Goal: Obtain resource: Download file/media

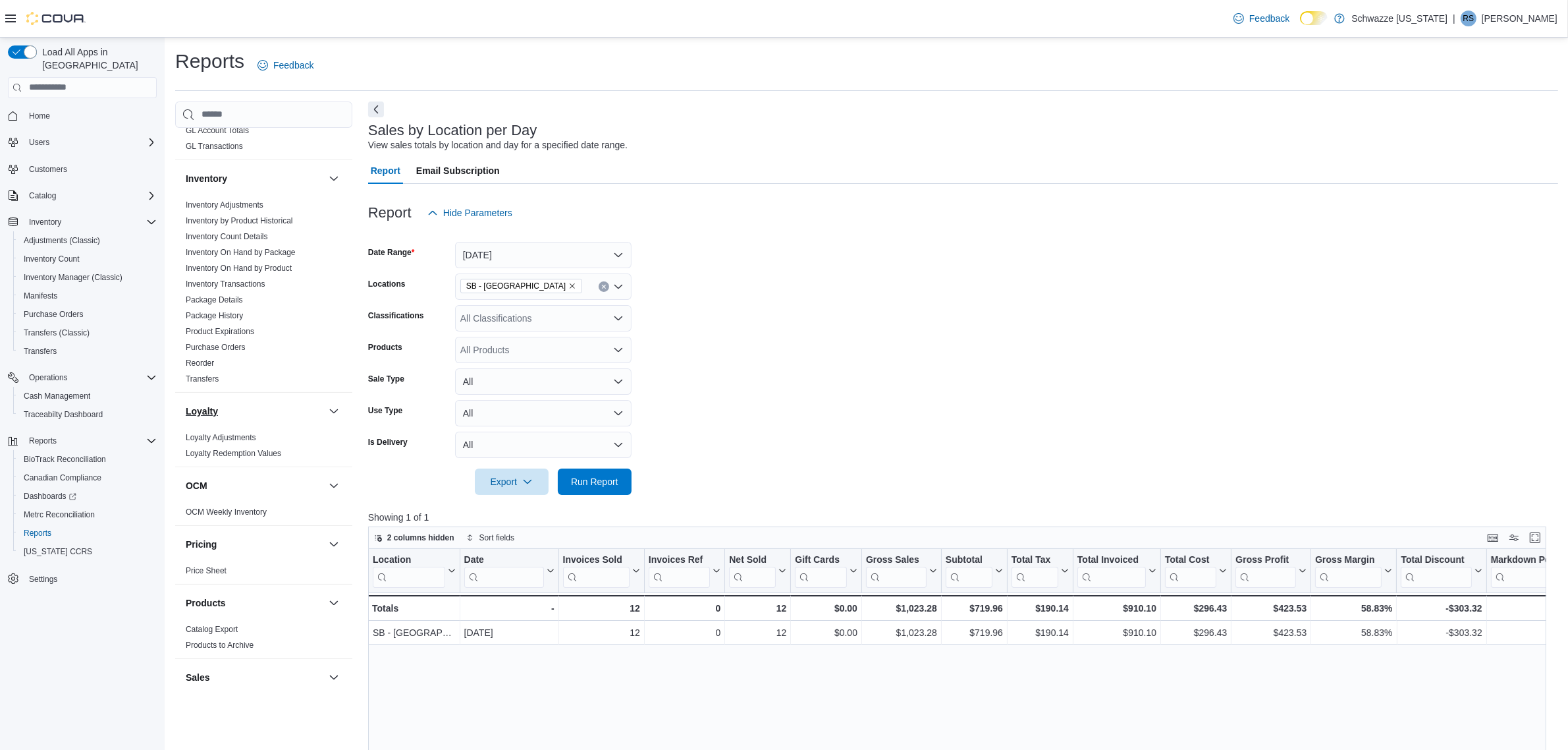
scroll to position [357, 0]
click at [271, 281] on link "Inventory On Hand by Package" at bounding box center [240, 283] width 110 height 9
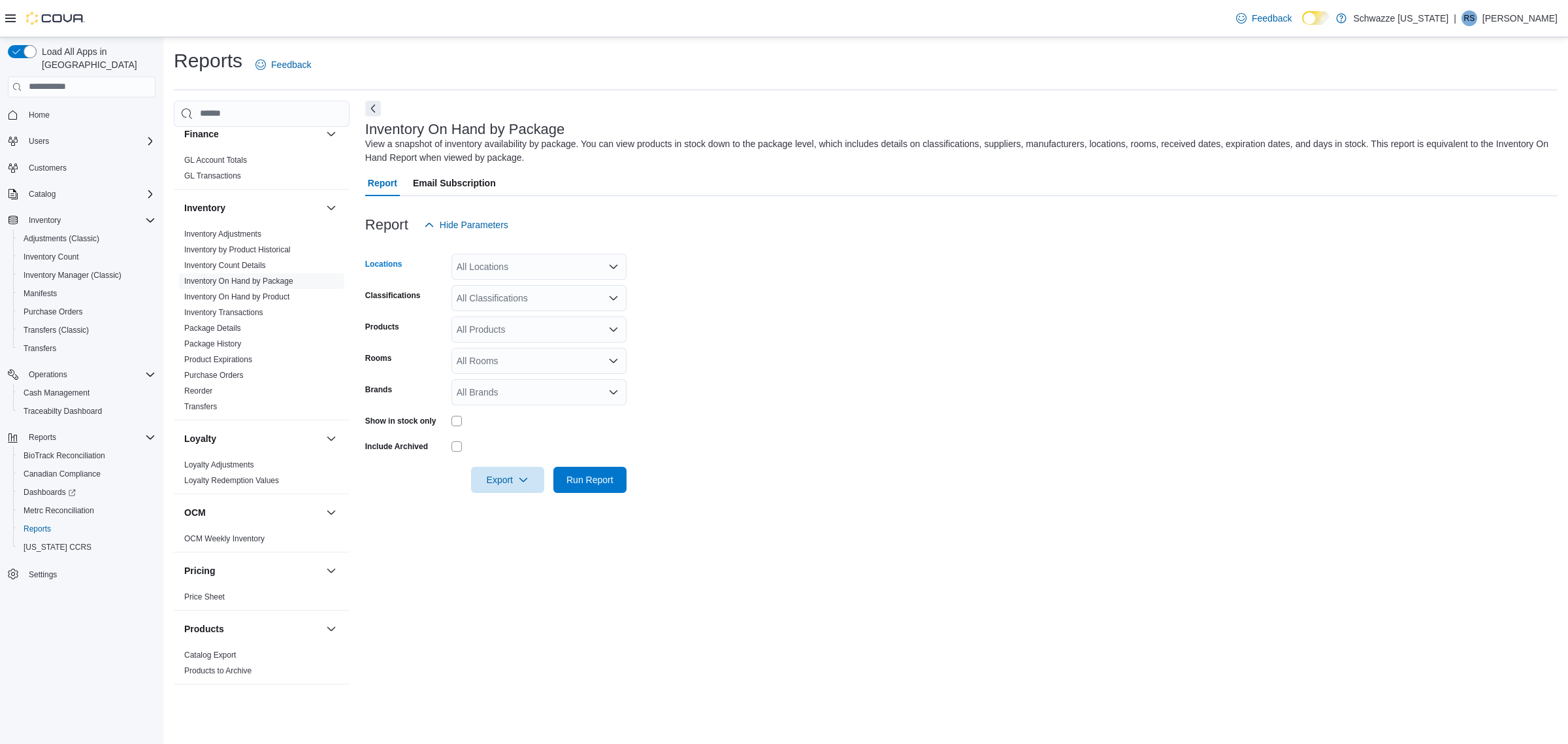
click at [513, 263] on div "All Locations" at bounding box center [539, 266] width 175 height 26
type input "**"
click at [545, 288] on span "SB - [GEOGRAPHIC_DATA]" at bounding box center [544, 289] width 116 height 13
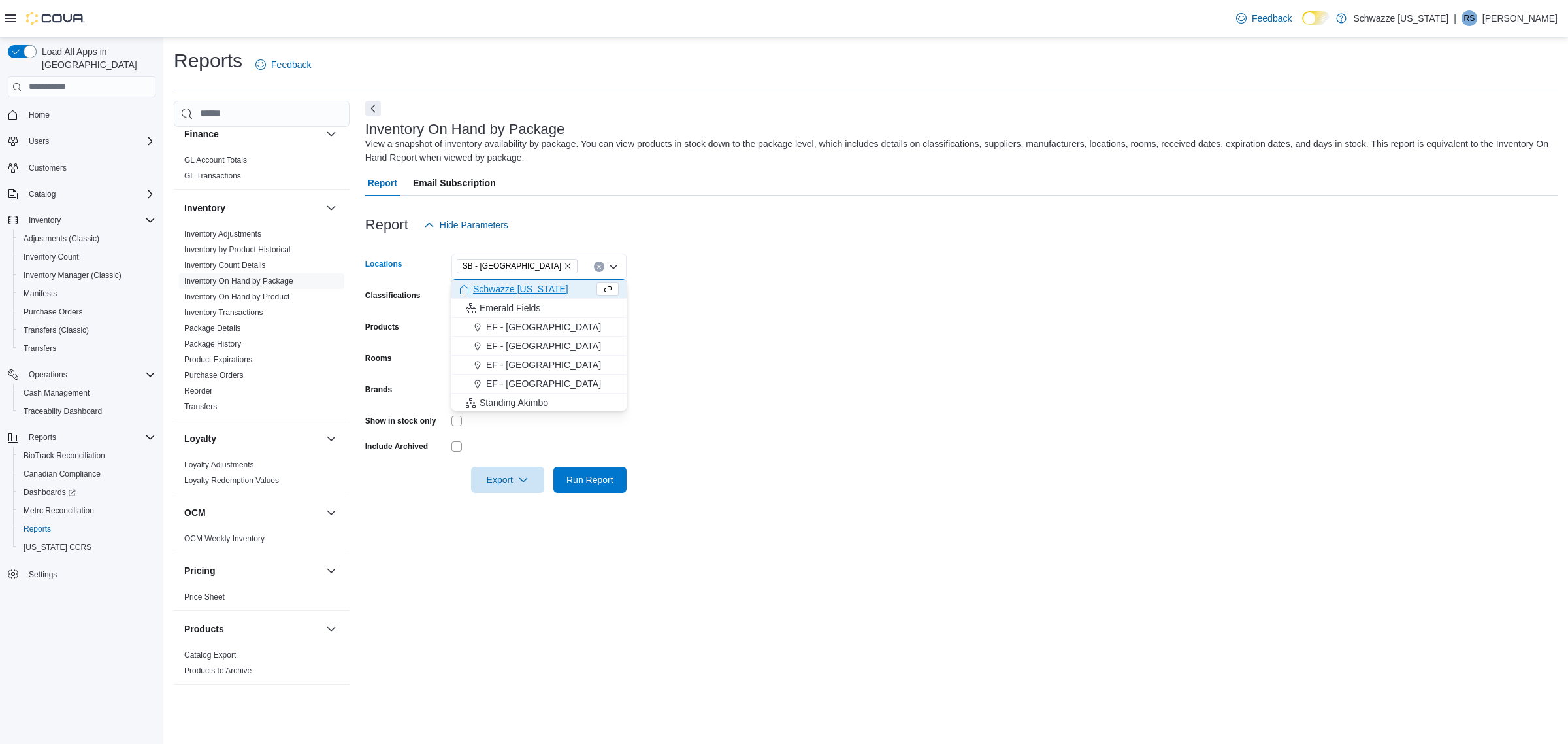
click at [690, 309] on form "Locations SB - [GEOGRAPHIC_DATA] Combo box. Selected. [GEOGRAPHIC_DATA]. Press …" at bounding box center [961, 365] width 1192 height 255
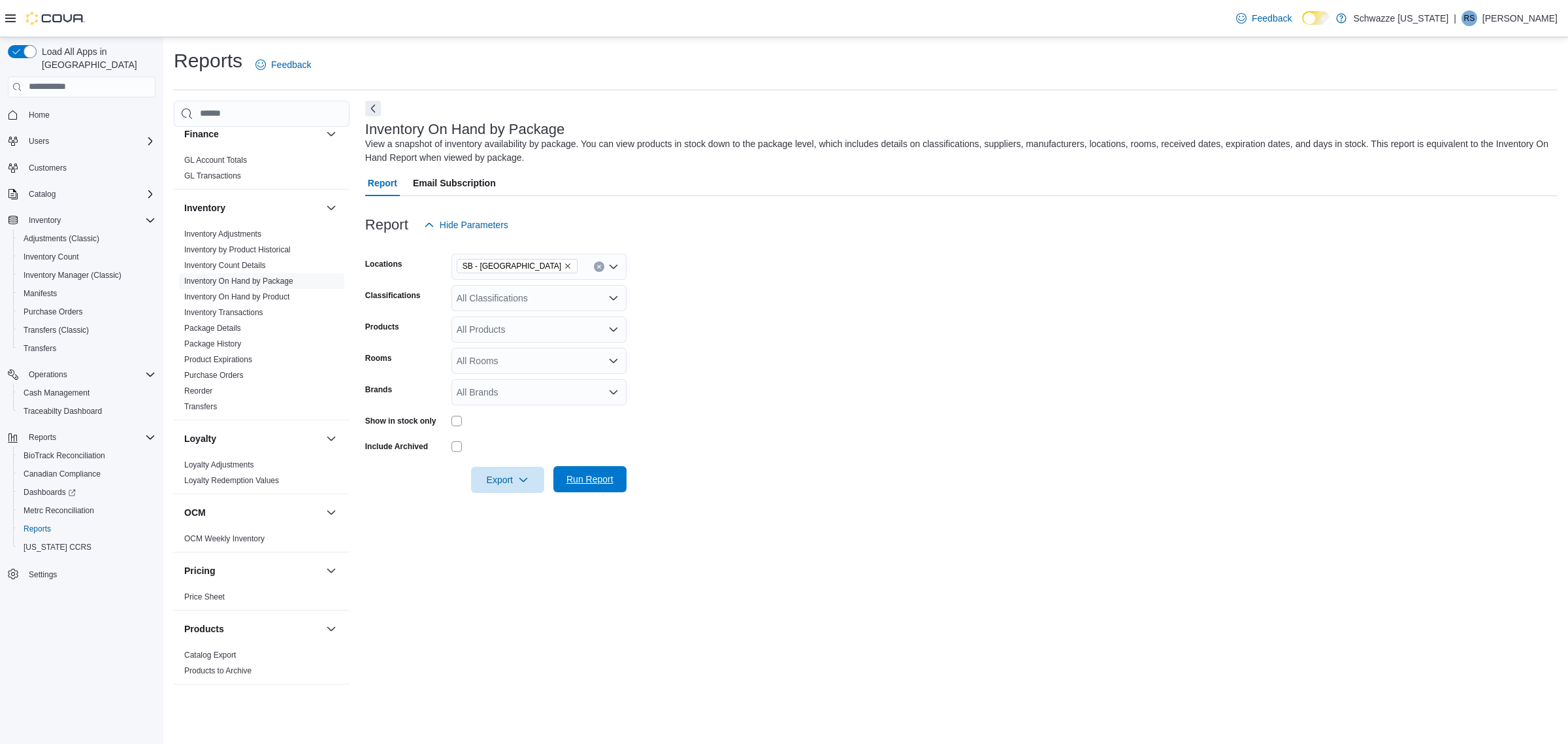
click at [598, 481] on span "Run Report" at bounding box center [590, 480] width 47 height 13
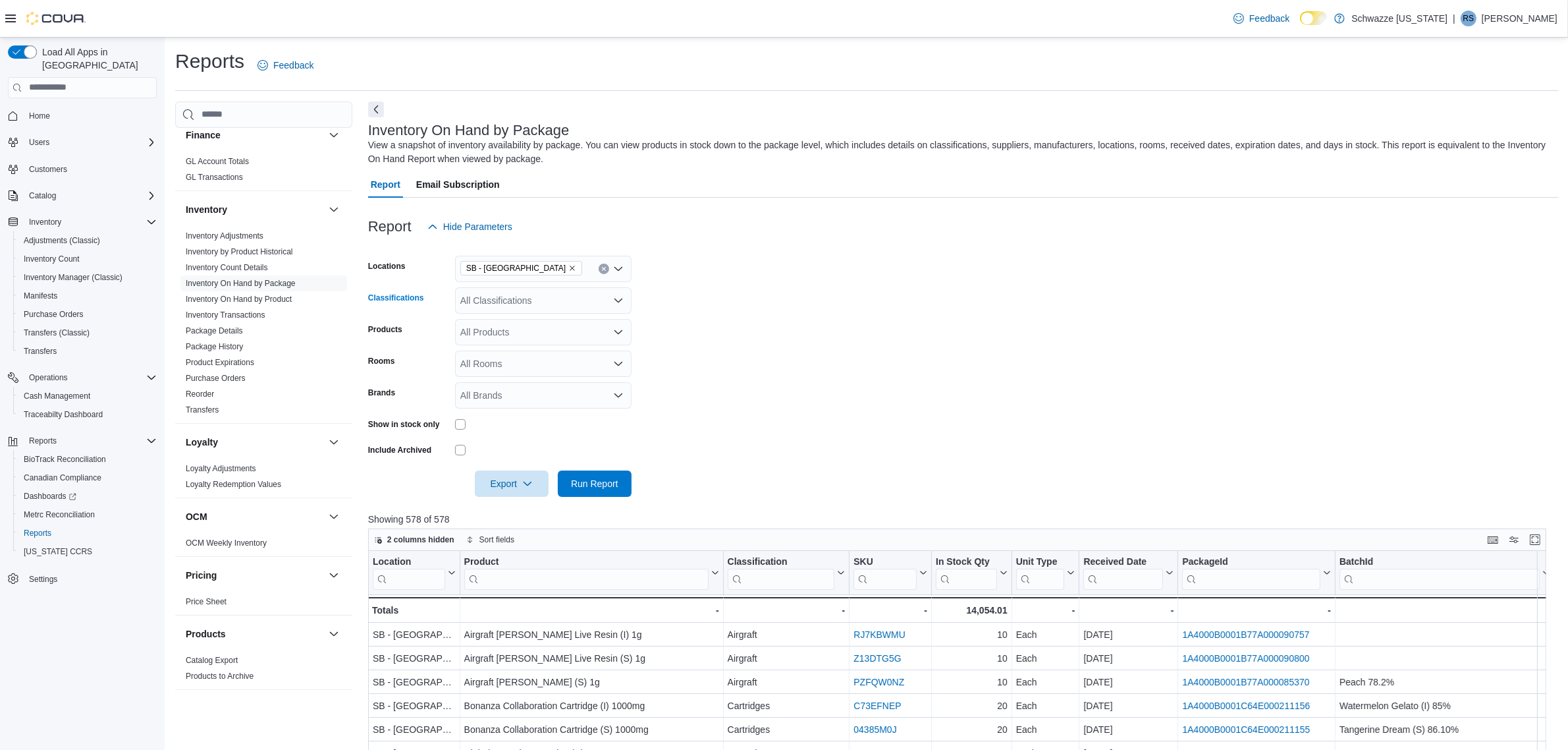
click at [520, 294] on div "All Classifications" at bounding box center [544, 300] width 176 height 26
click at [534, 341] on span "REC - Flower" at bounding box center [511, 342] width 55 height 13
click at [834, 456] on form "Locations SB - Highlands Classifications REC - Flower Combo box. Selected. REC …" at bounding box center [963, 368] width 1190 height 257
click at [593, 484] on span "Run Report" at bounding box center [595, 483] width 47 height 13
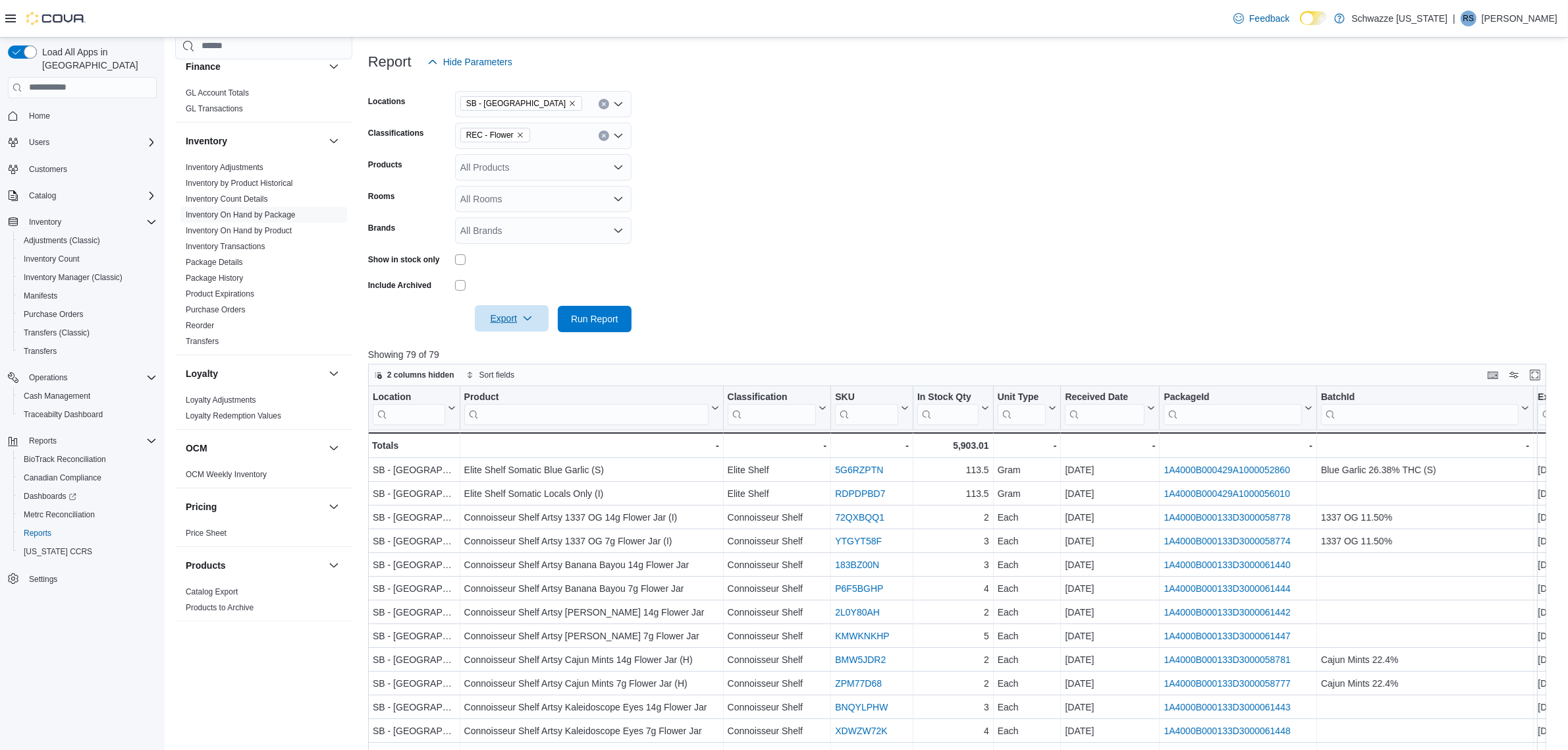
click at [528, 321] on icon "button" at bounding box center [528, 318] width 11 height 11
click at [534, 347] on span "Export to Excel" at bounding box center [513, 345] width 60 height 11
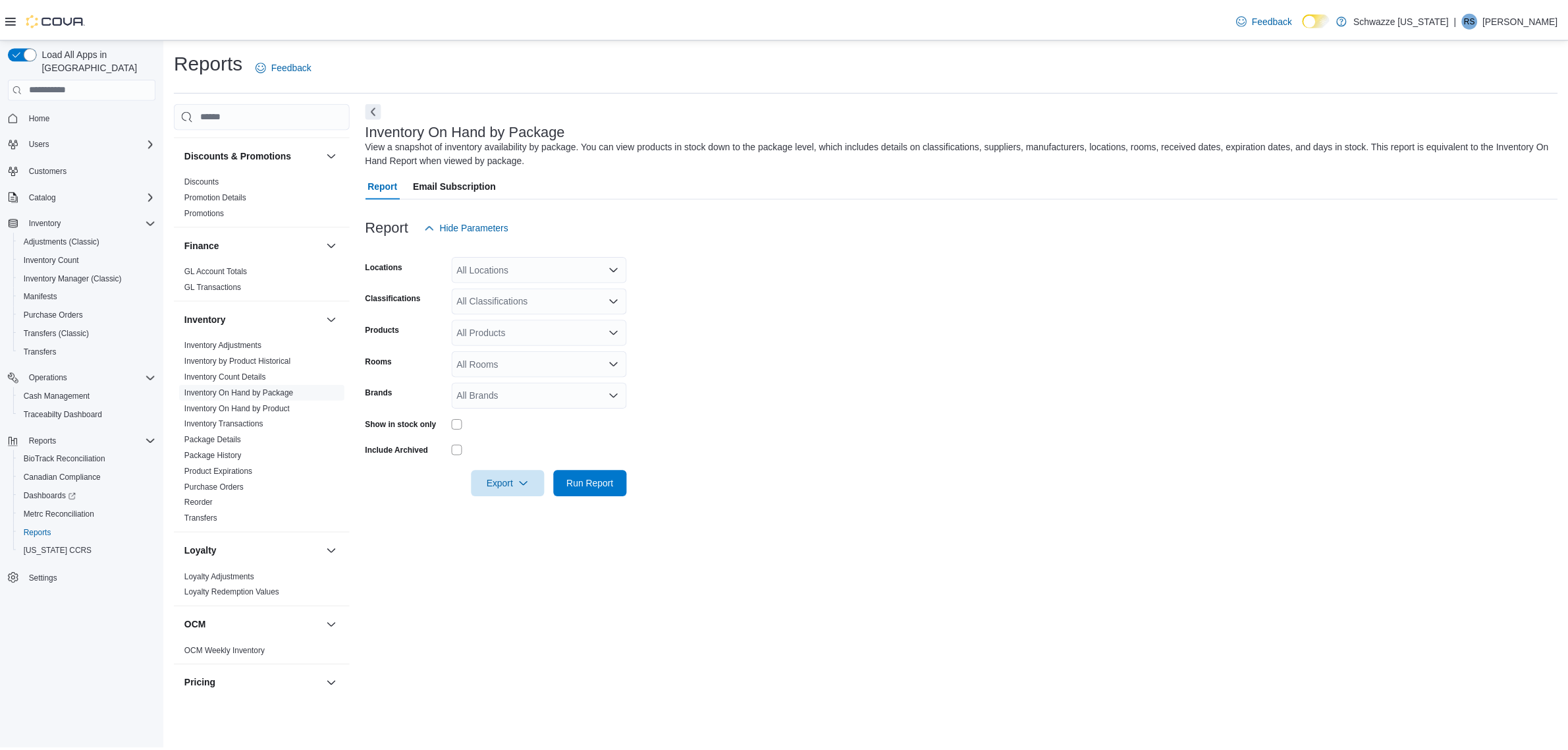
scroll to position [412, 0]
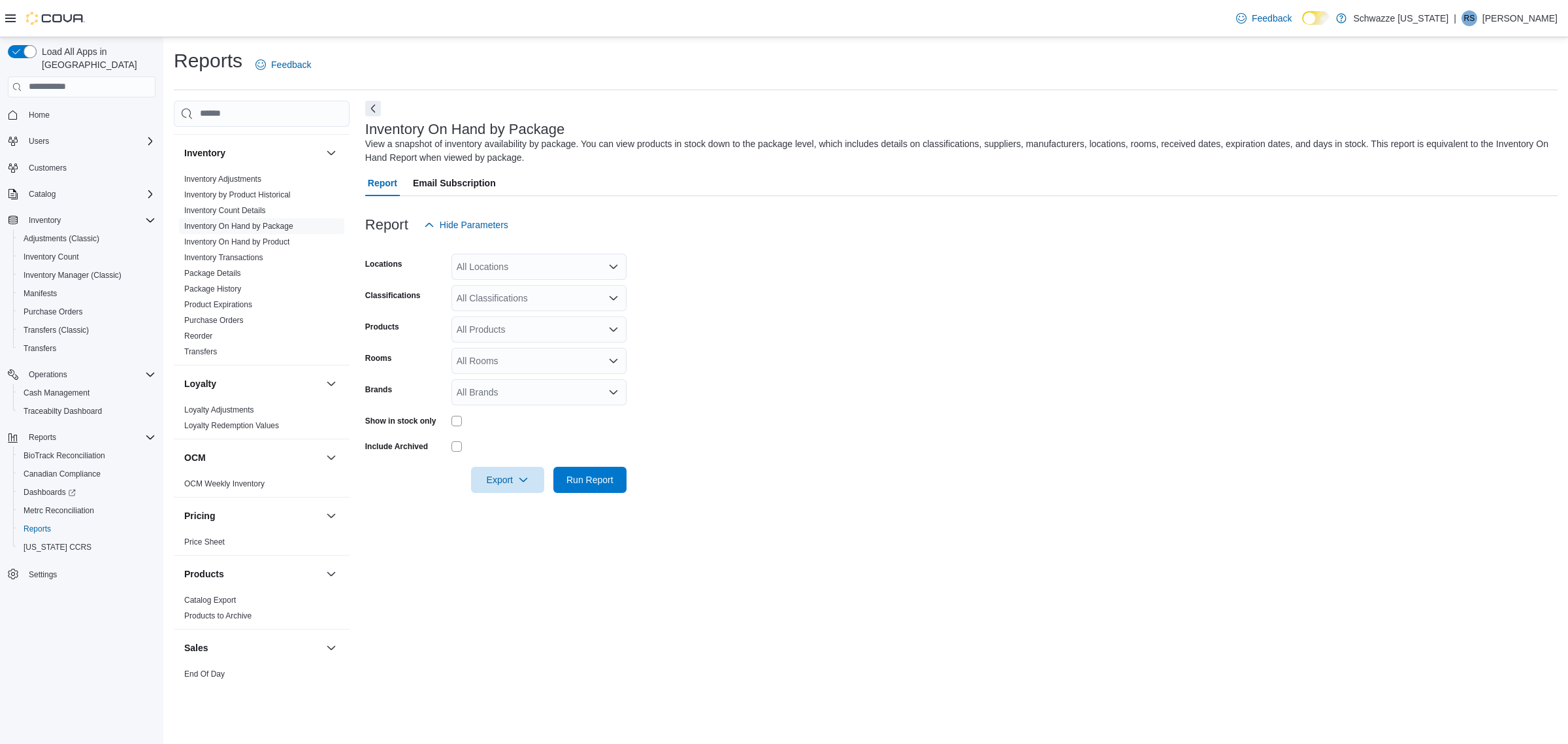
click at [508, 264] on div "All Locations" at bounding box center [539, 266] width 175 height 26
type input "**"
click at [573, 289] on div "SB - [GEOGRAPHIC_DATA]" at bounding box center [539, 289] width 159 height 13
click at [907, 283] on form "Locations SB - Highlands Classifications All Classifications Products All Produ…" at bounding box center [961, 365] width 1192 height 255
click at [534, 295] on div "All Classifications" at bounding box center [539, 298] width 175 height 26
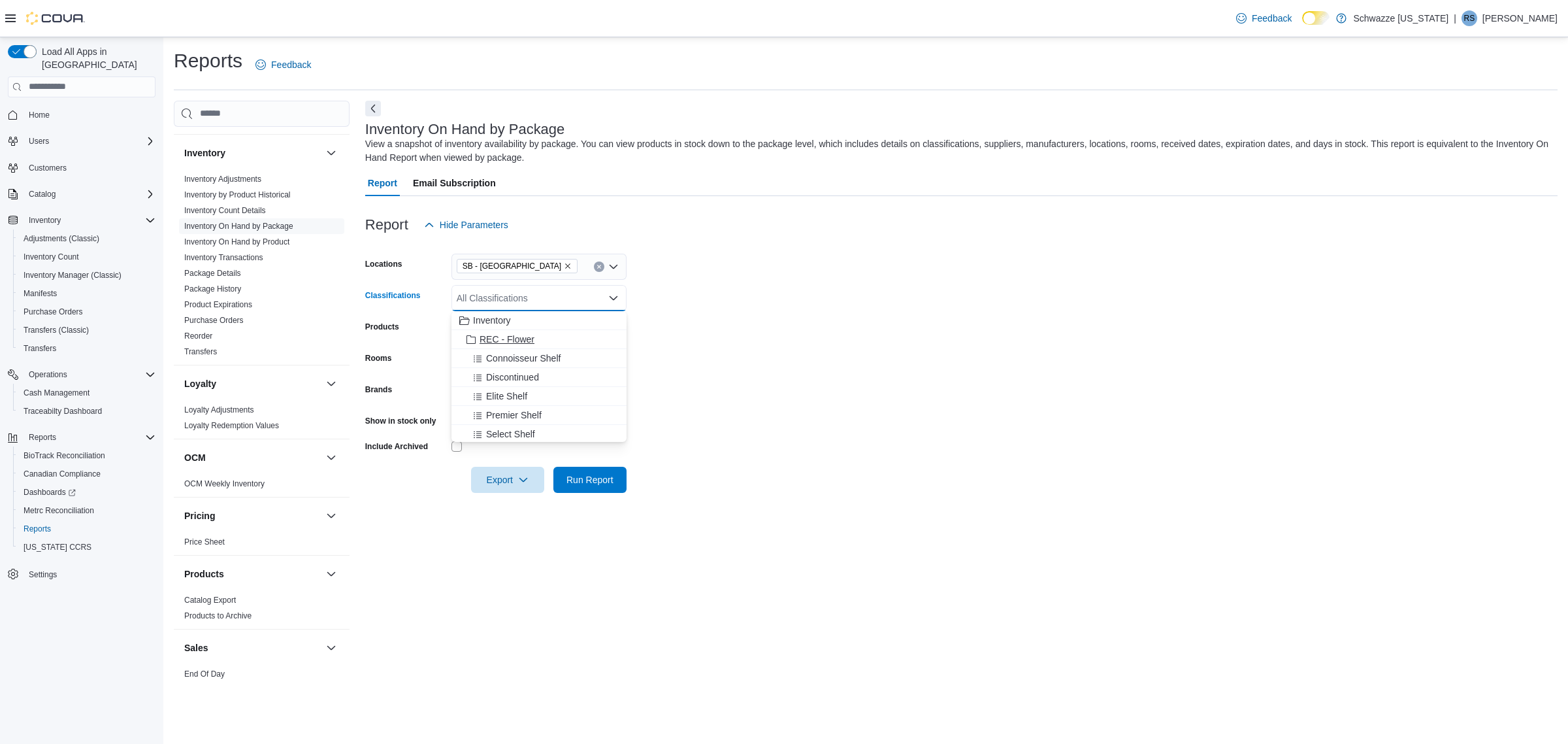
click at [529, 335] on span "REC - Flower" at bounding box center [507, 339] width 55 height 13
click at [721, 377] on form "Locations SB - Highlands Classifications REC - Flower Combo box. Selected. REC …" at bounding box center [961, 365] width 1192 height 255
click at [606, 480] on span "Run Report" at bounding box center [590, 480] width 47 height 13
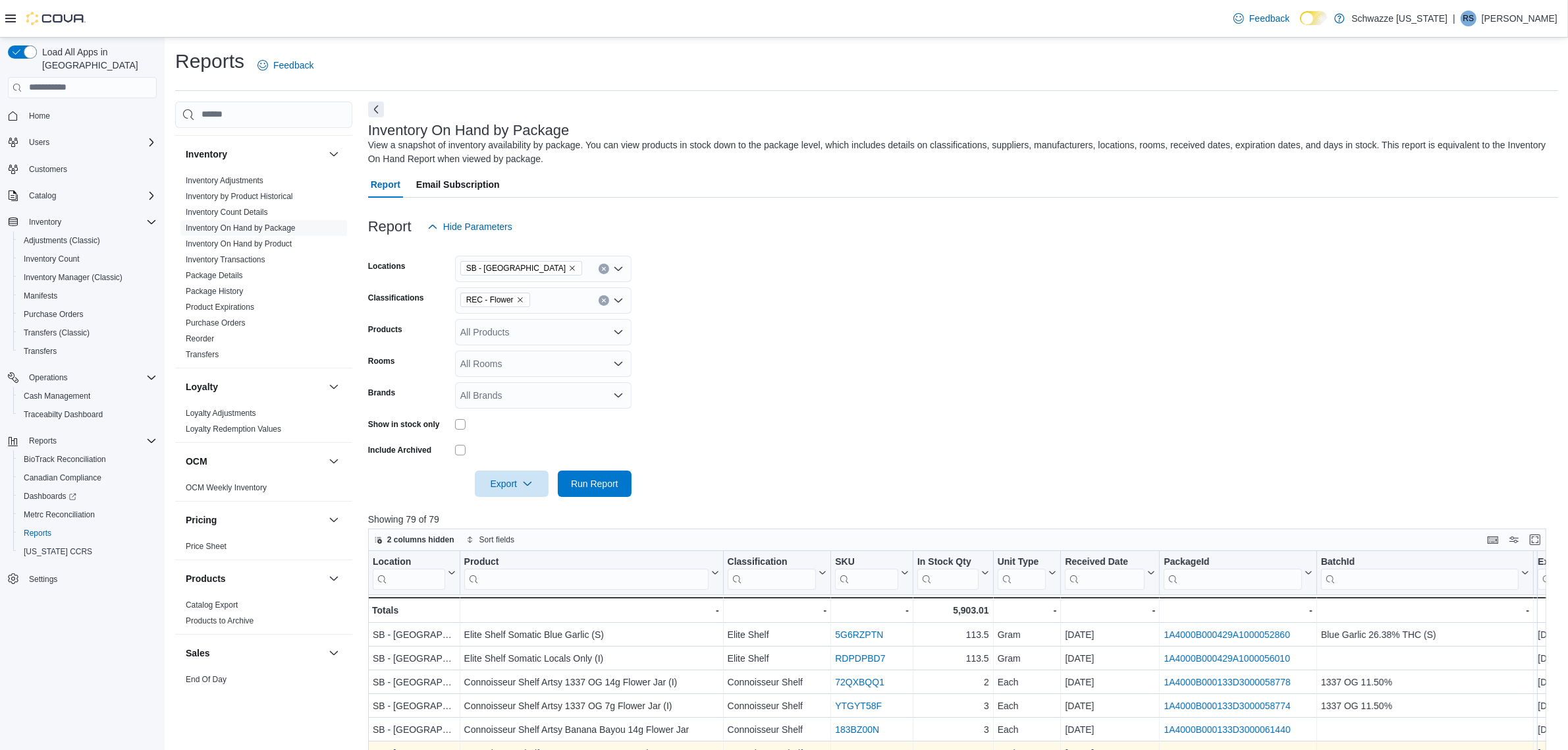
scroll to position [388, 0]
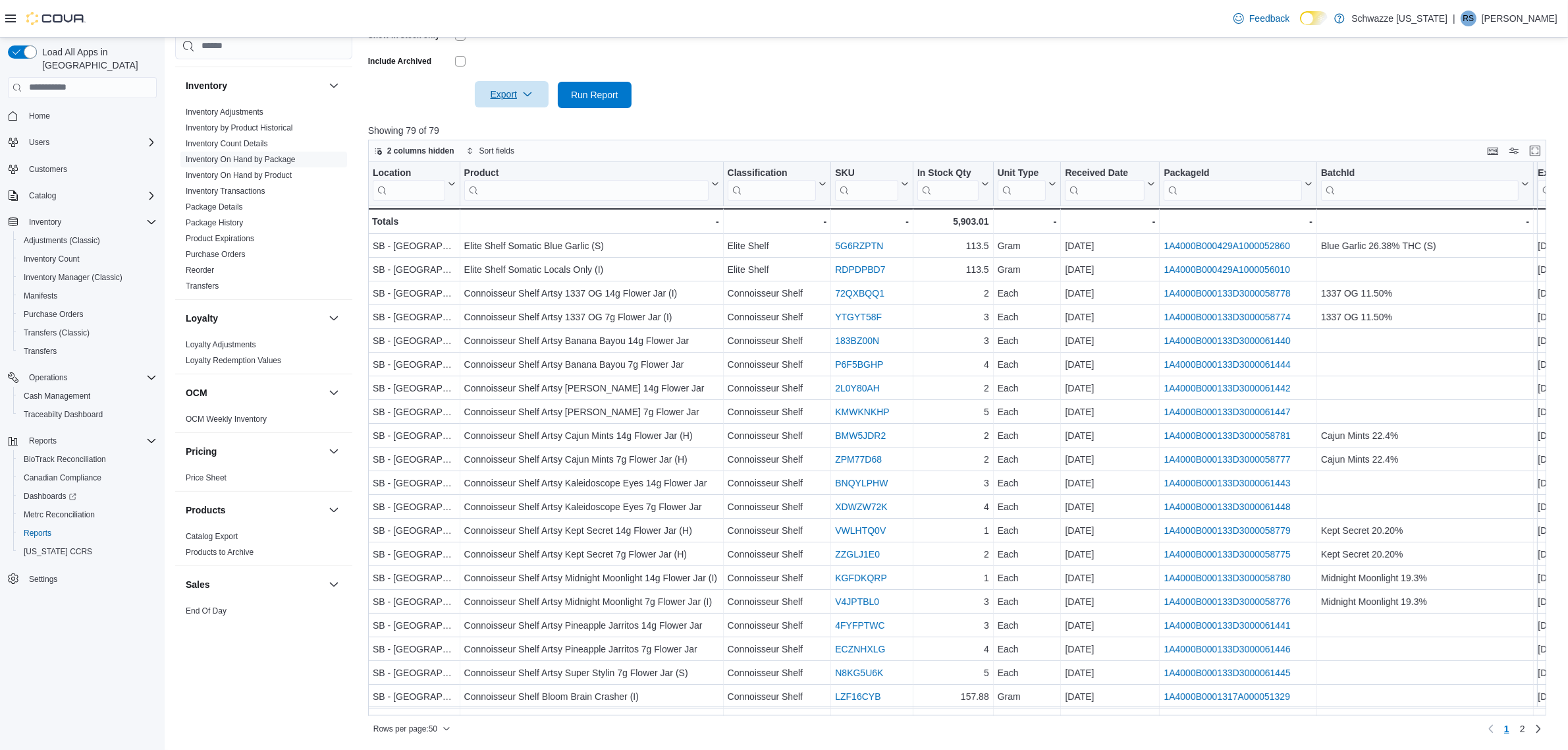
click at [527, 99] on icon "button" at bounding box center [528, 94] width 11 height 11
click at [534, 119] on span "Export to Excel" at bounding box center [513, 120] width 60 height 11
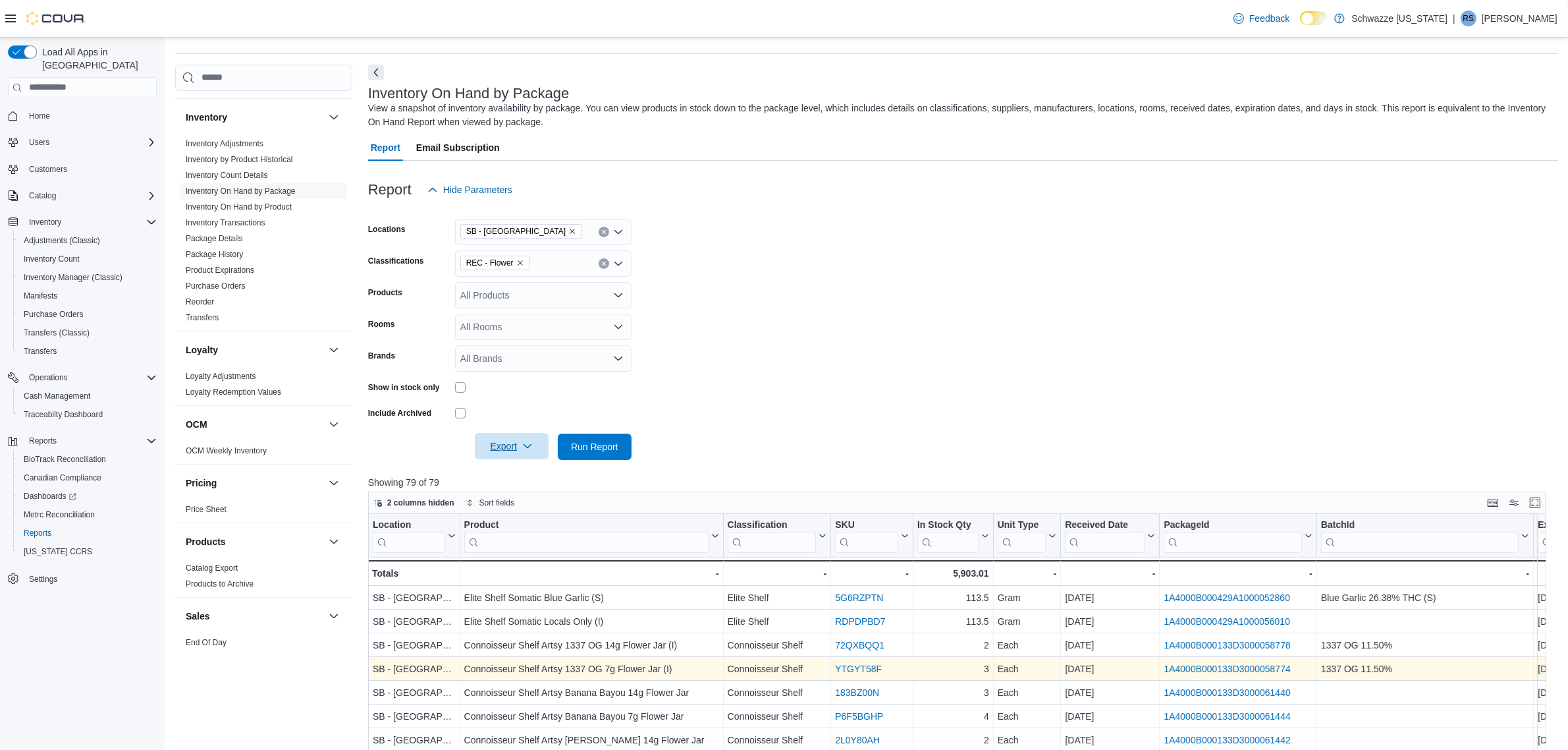
scroll to position [0, 0]
